Goal: Task Accomplishment & Management: Use online tool/utility

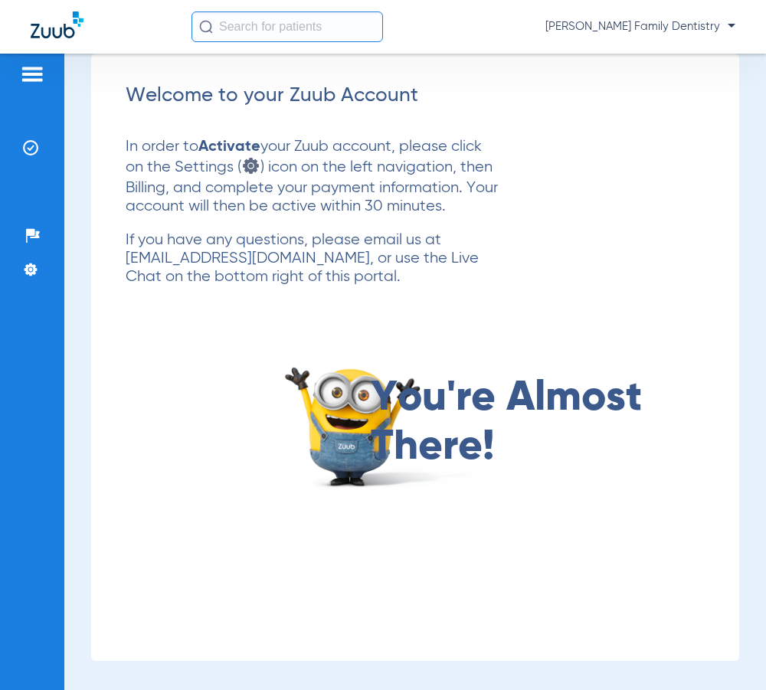
click at [21, 71] on img at bounding box center [32, 74] width 25 height 18
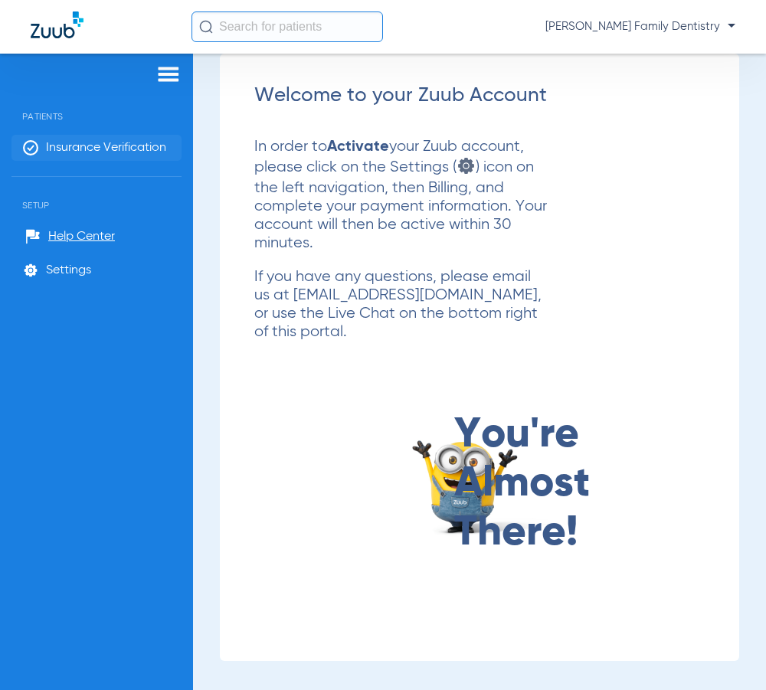
click at [65, 157] on li "Insurance Verification" at bounding box center [96, 148] width 170 height 26
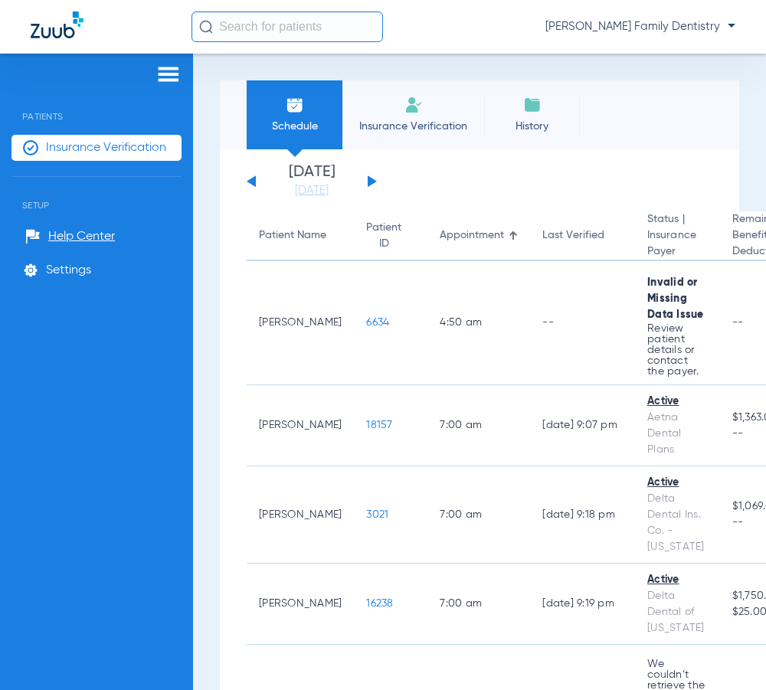
click at [407, 116] on li "Insurance Verification" at bounding box center [413, 114] width 142 height 69
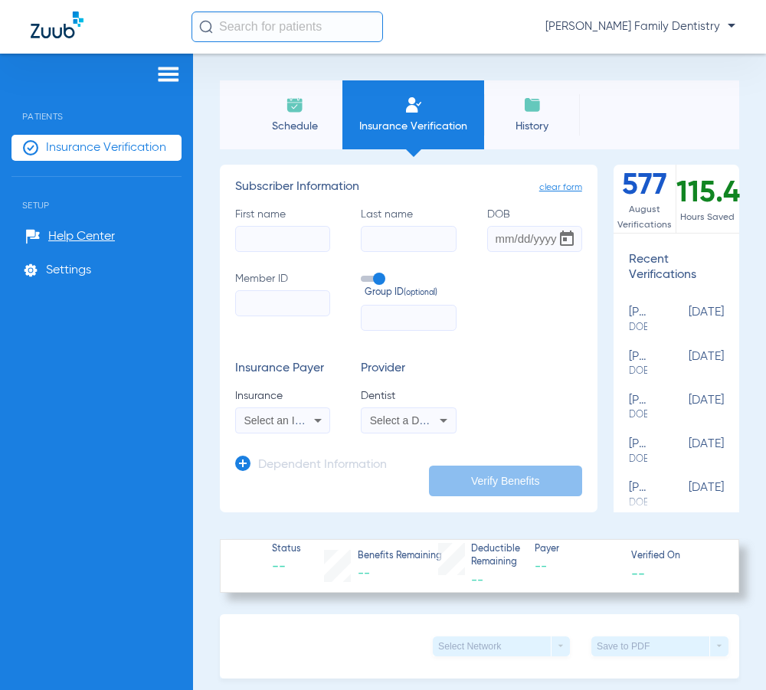
click at [300, 415] on span "Select an Insurance" at bounding box center [291, 420] width 95 height 12
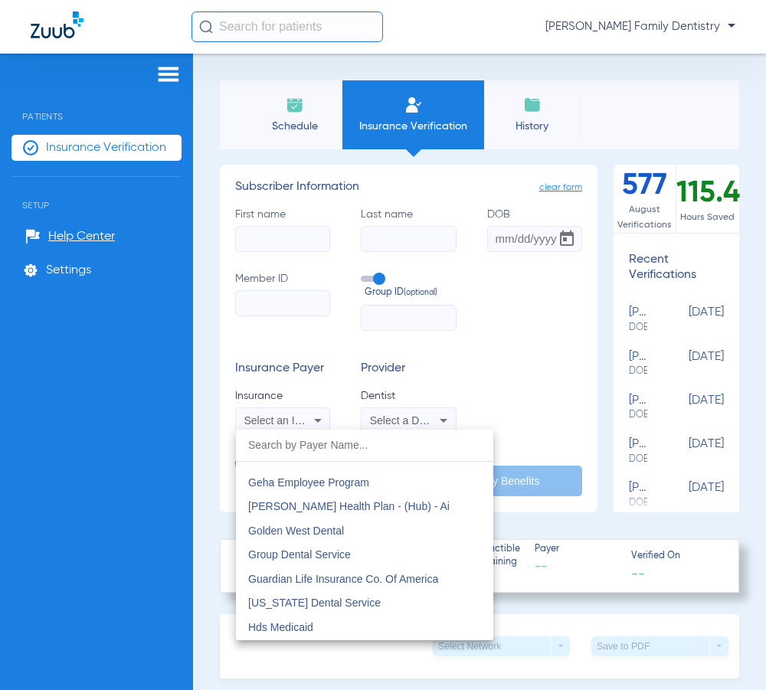
scroll to position [5054, 0]
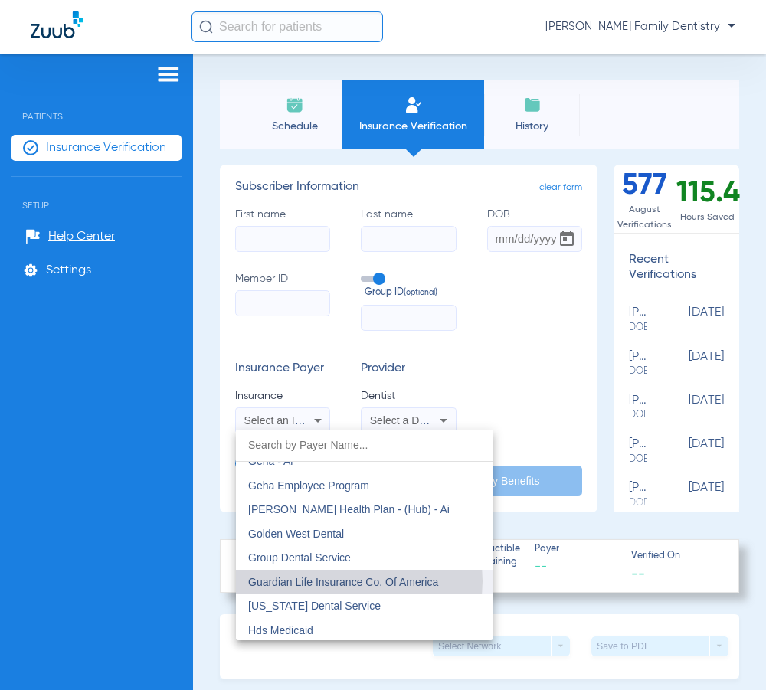
click at [348, 581] on span "Guardian Life Insurance Co. Of America" at bounding box center [343, 582] width 190 height 12
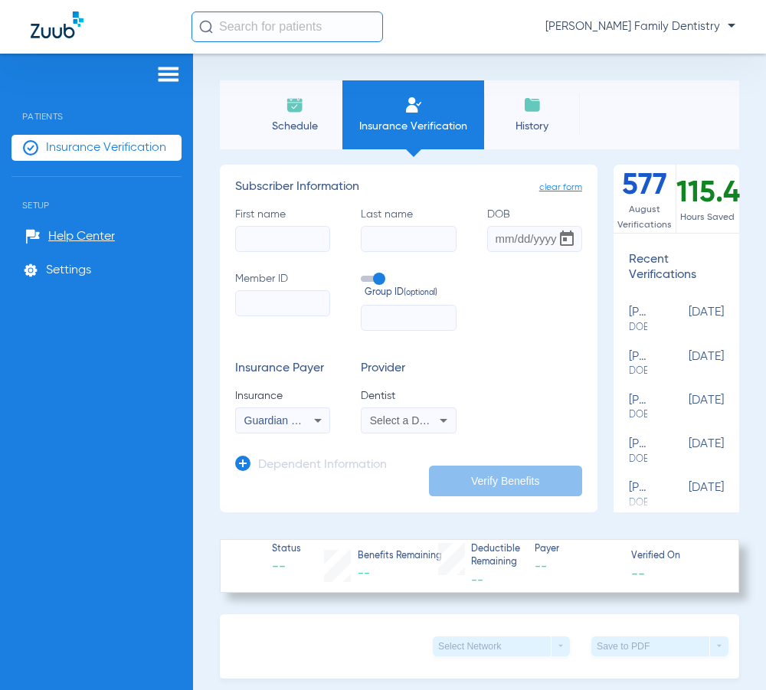
click at [394, 419] on span "Select a Dentist" at bounding box center [407, 420] width 75 height 12
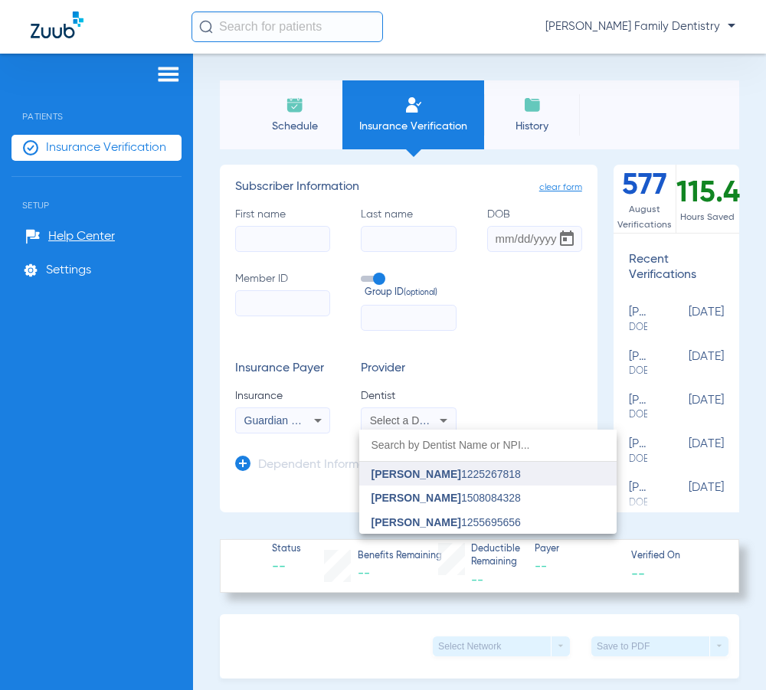
click at [413, 480] on mat-option "Adam Hubert 1225267818" at bounding box center [487, 474] width 257 height 25
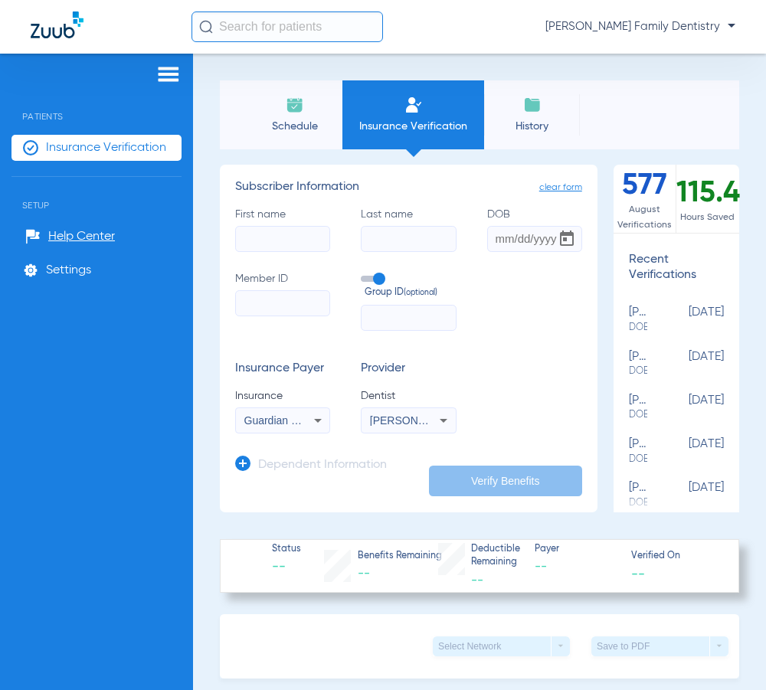
click at [286, 227] on input "First name" at bounding box center [282, 239] width 95 height 26
type input "Armin"
type input "Boehm"
click at [496, 234] on input "DOB" at bounding box center [534, 239] width 95 height 26
click at [505, 242] on input "05111966" at bounding box center [534, 239] width 95 height 26
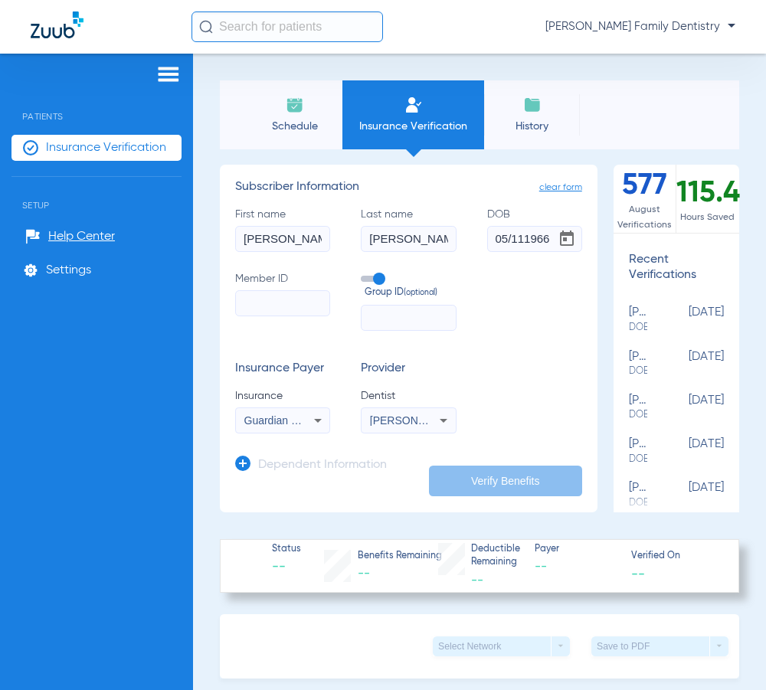
click at [515, 237] on input "05/111966" at bounding box center [534, 239] width 95 height 26
type input "05/11/1966"
click at [253, 305] on input "Member ID" at bounding box center [282, 303] width 95 height 26
click at [255, 300] on input "Member ID Required" at bounding box center [282, 303] width 95 height 26
paste input "077-80-0296"
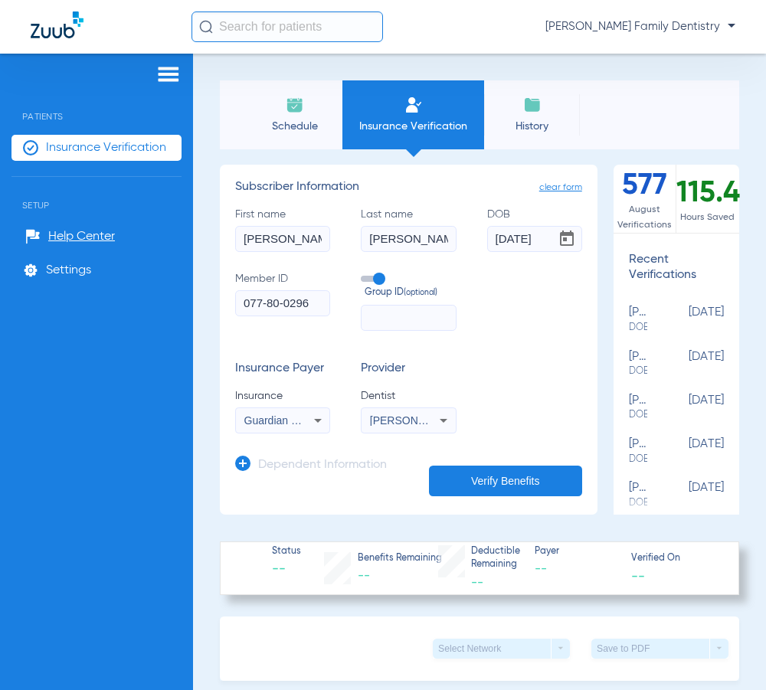
click at [267, 305] on input "077-80-0296" at bounding box center [282, 303] width 95 height 26
click at [281, 305] on input "07780-0296" at bounding box center [282, 303] width 95 height 26
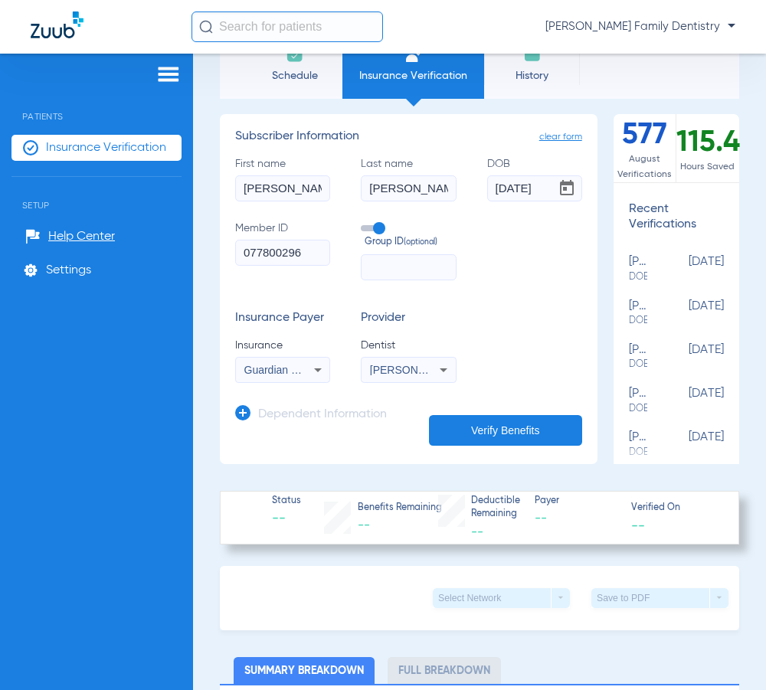
scroll to position [77, 0]
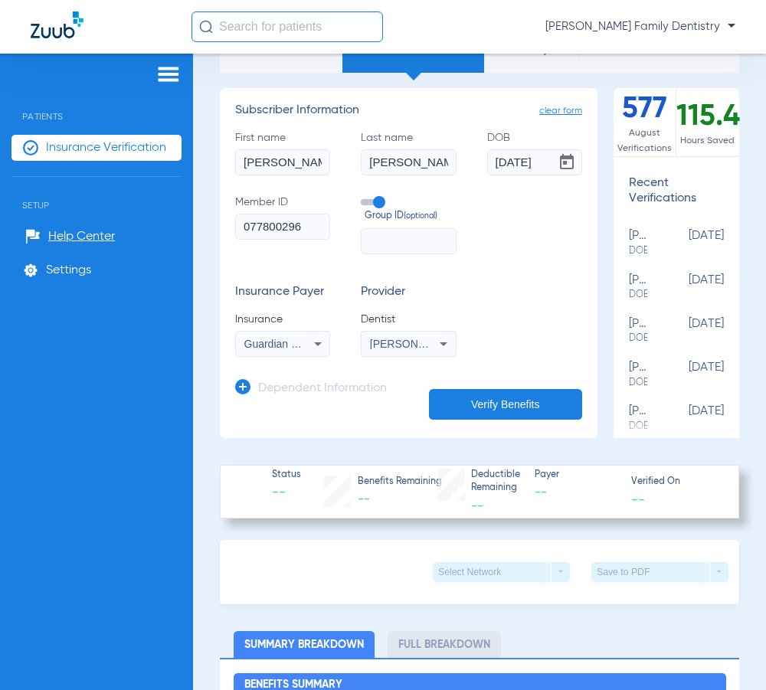
type input "077800296"
click at [502, 404] on button "Verify Benefits" at bounding box center [505, 404] width 153 height 31
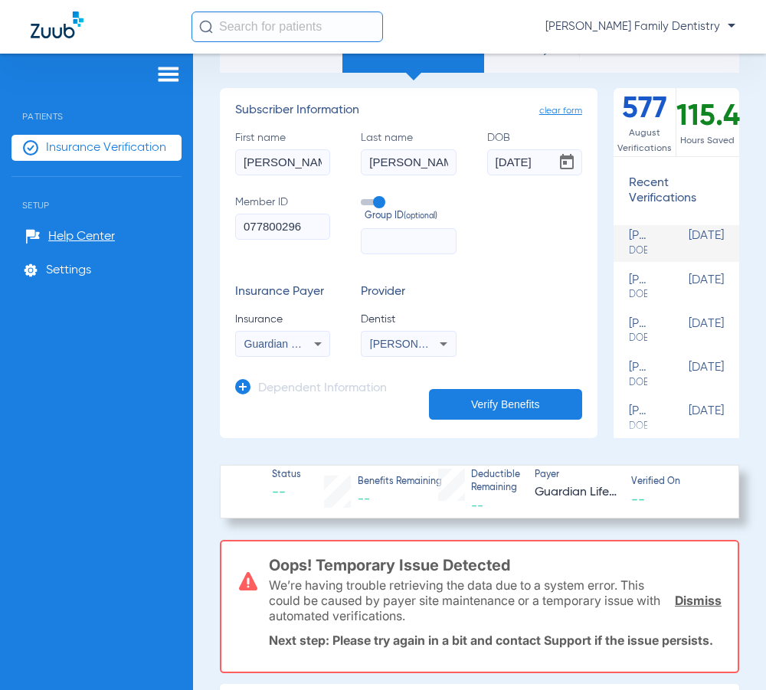
click at [704, 608] on link "Dismiss" at bounding box center [698, 600] width 47 height 15
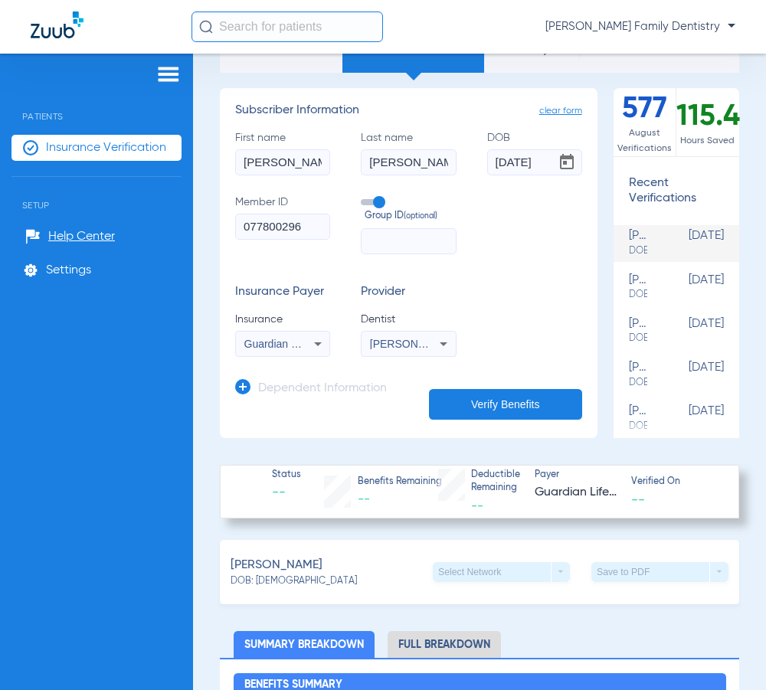
click at [474, 397] on button "Verify Benefits" at bounding box center [505, 404] width 153 height 31
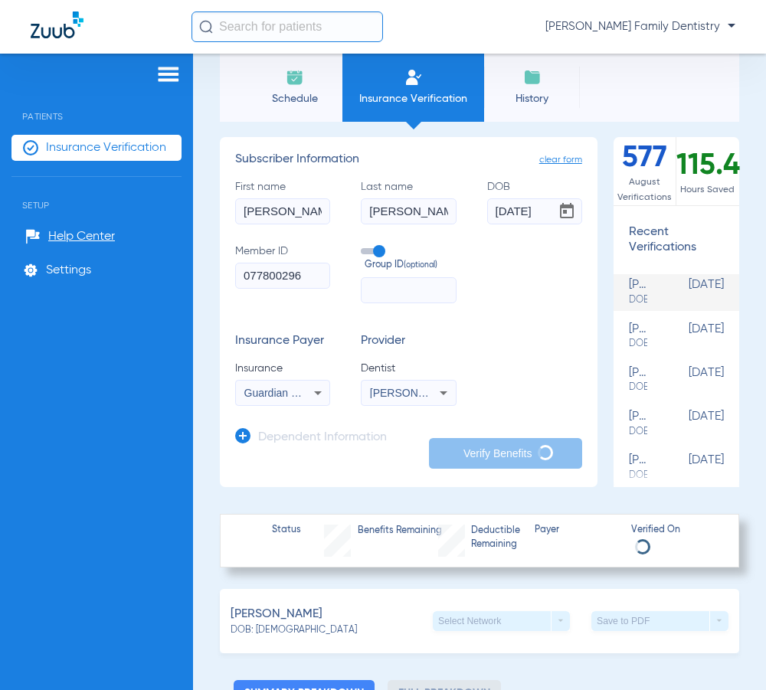
scroll to position [0, 0]
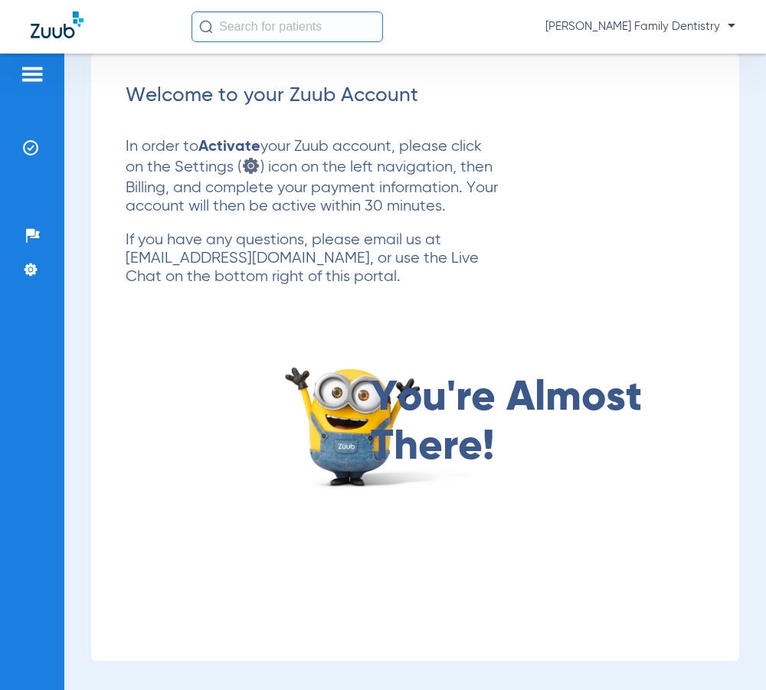
click at [26, 67] on img at bounding box center [32, 74] width 25 height 18
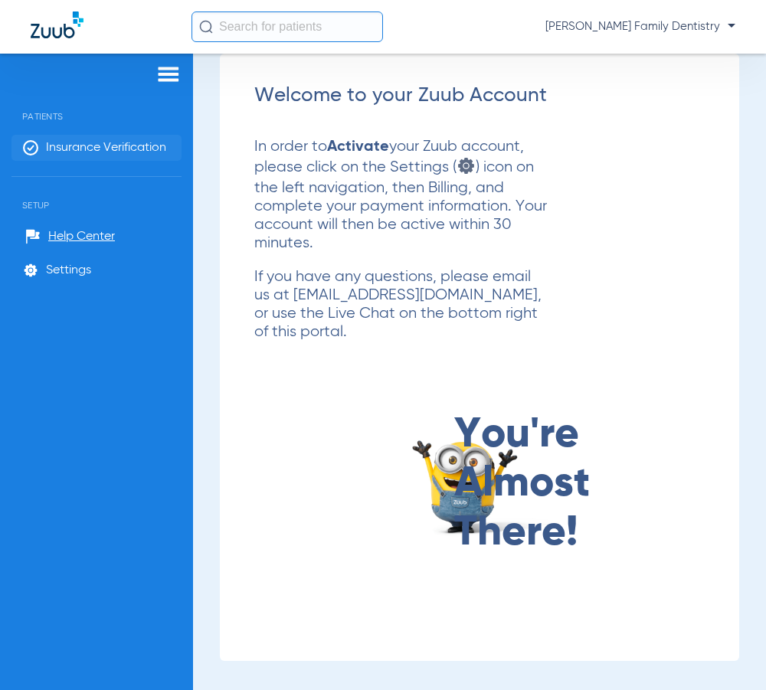
click at [65, 148] on span "Insurance Verification" at bounding box center [106, 147] width 120 height 15
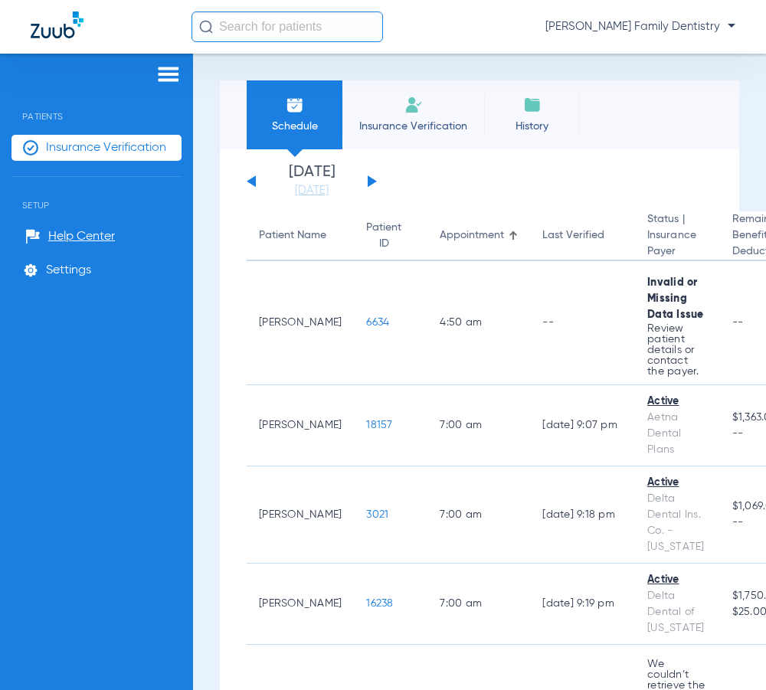
click at [390, 119] on span "Insurance Verification" at bounding box center [413, 126] width 119 height 15
